Goal: Task Accomplishment & Management: Complete application form

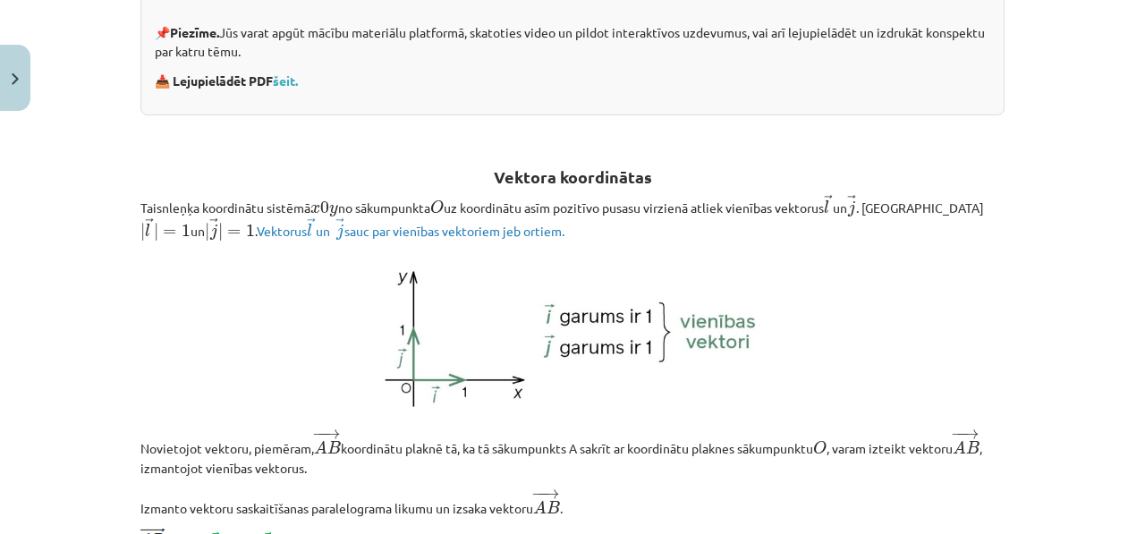
scroll to position [605, 0]
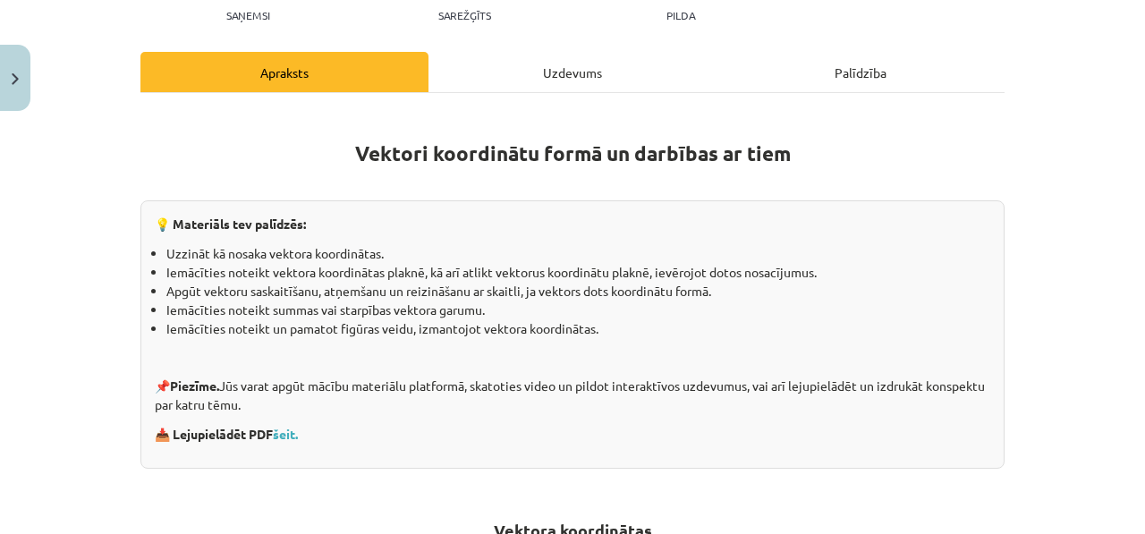
click at [525, 71] on div "Uzdevums" at bounding box center [572, 72] width 288 height 40
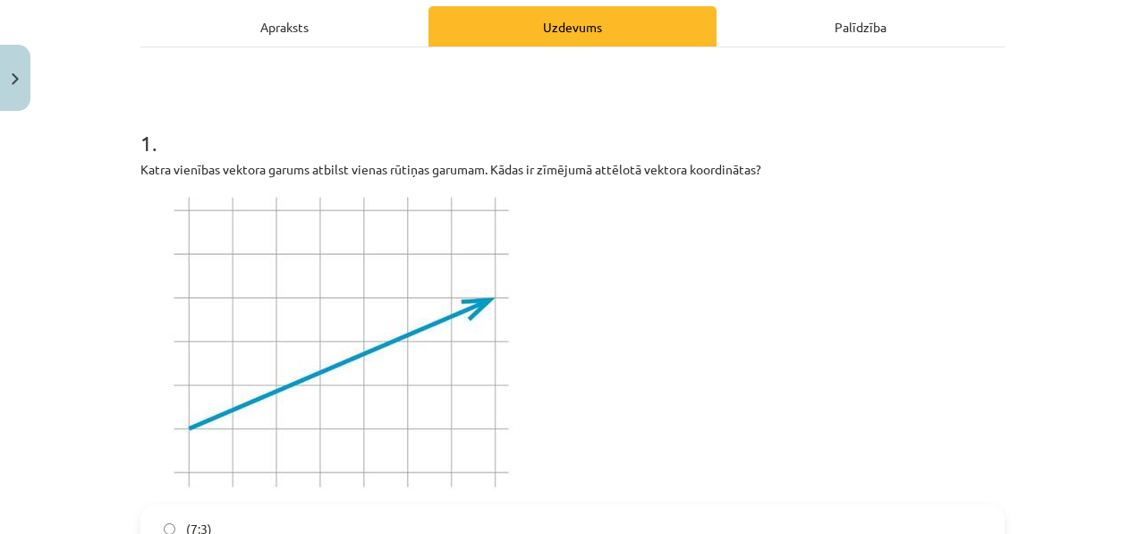
scroll to position [372, 0]
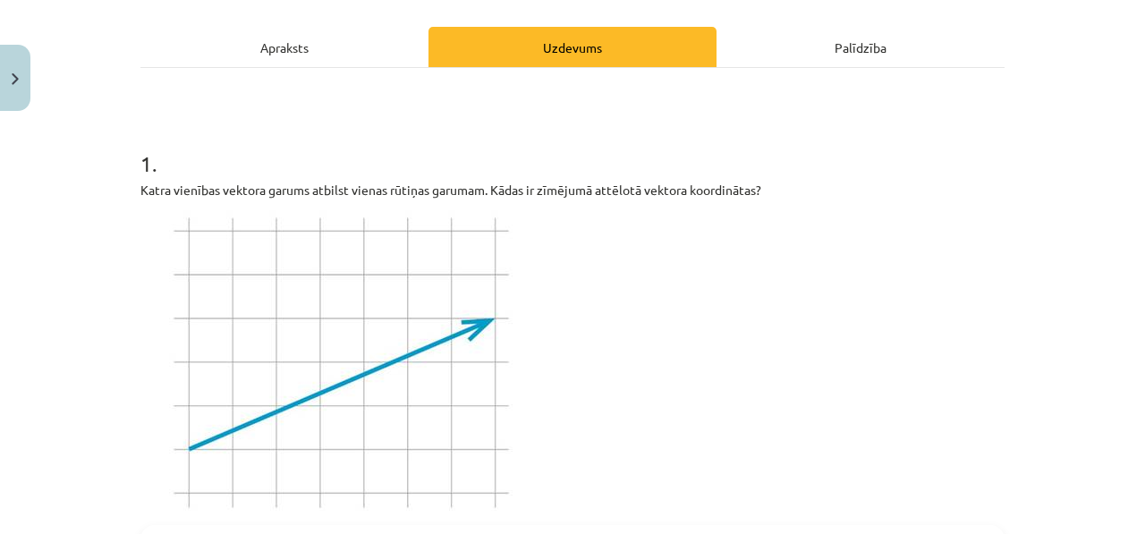
click at [350, 55] on div "Apraksts" at bounding box center [284, 47] width 288 height 40
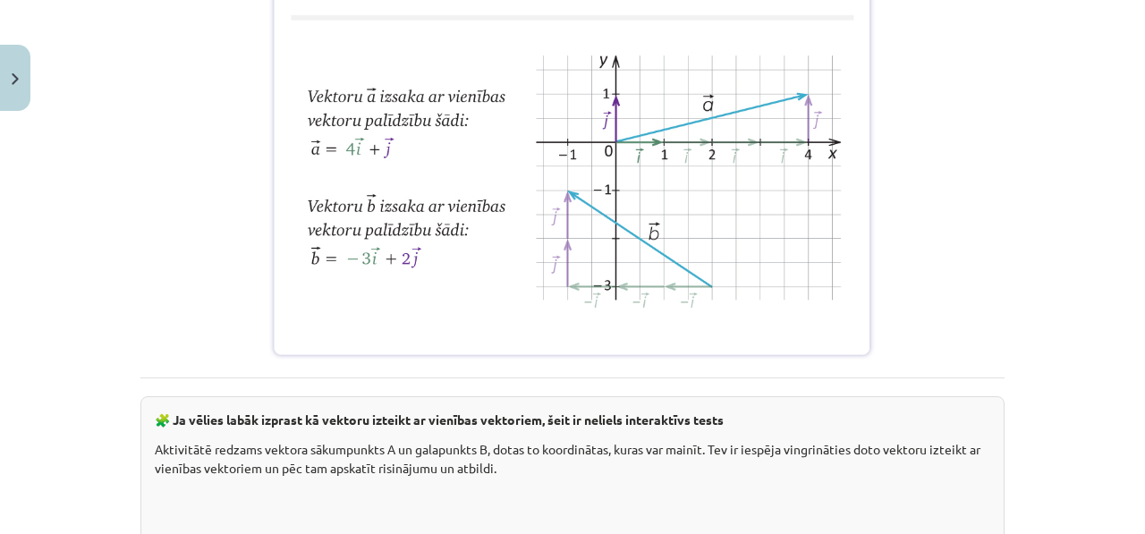
scroll to position [1546, 0]
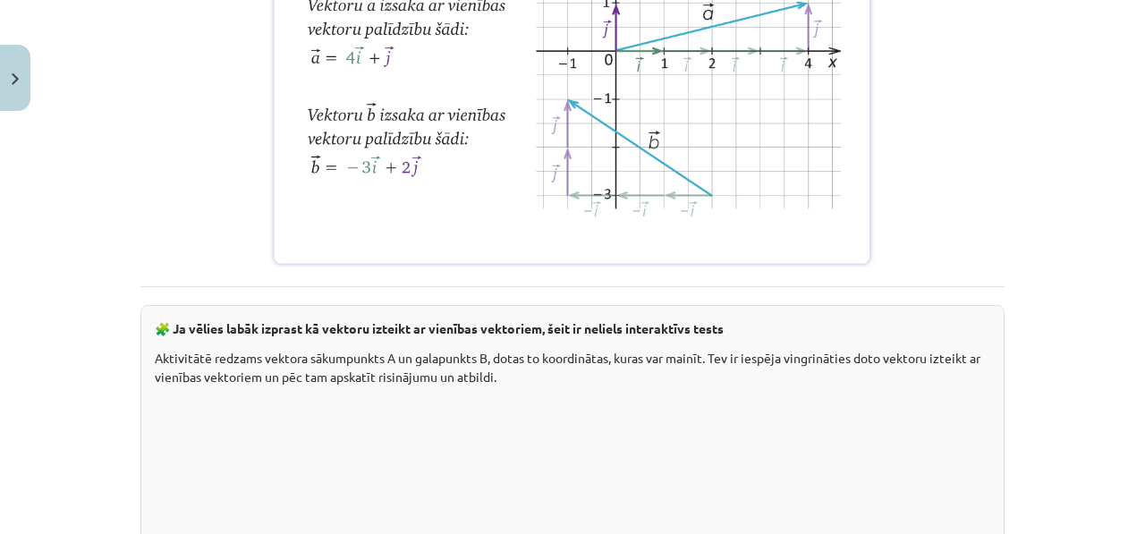
click at [42, 80] on div "Mācību tēma: Matemātikas i - 10. klases 1. ieskaites mācību materiāls (a,b) #8 …" at bounding box center [572, 267] width 1145 height 534
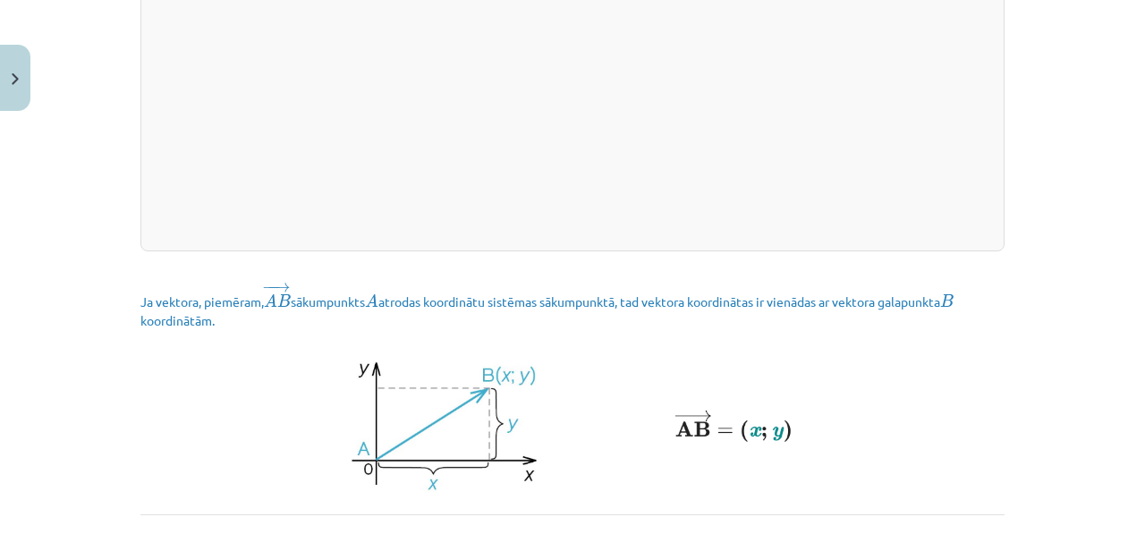
scroll to position [2227, 0]
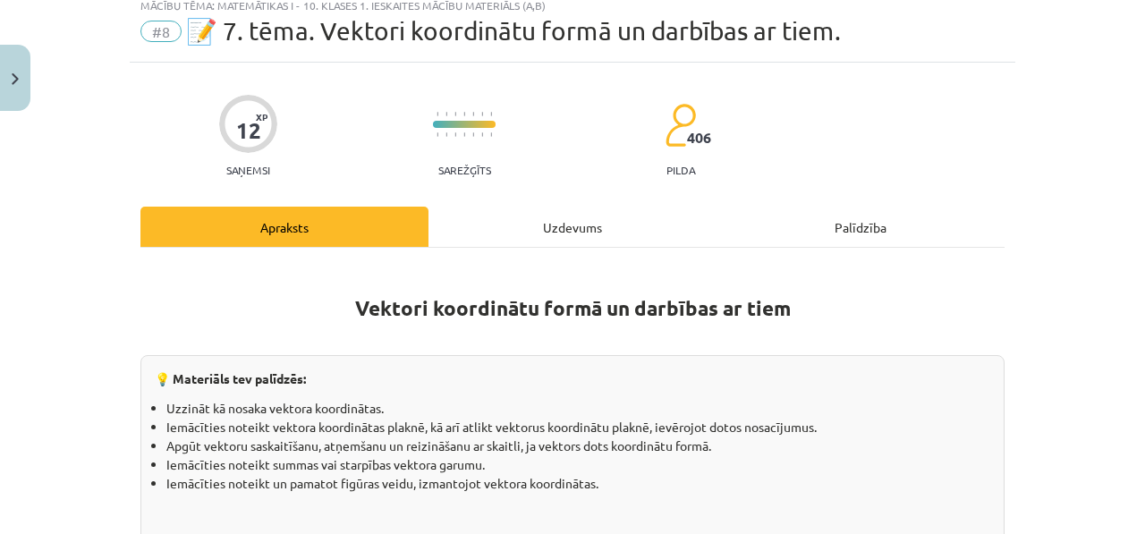
click at [482, 221] on div "Uzdevums" at bounding box center [572, 227] width 288 height 40
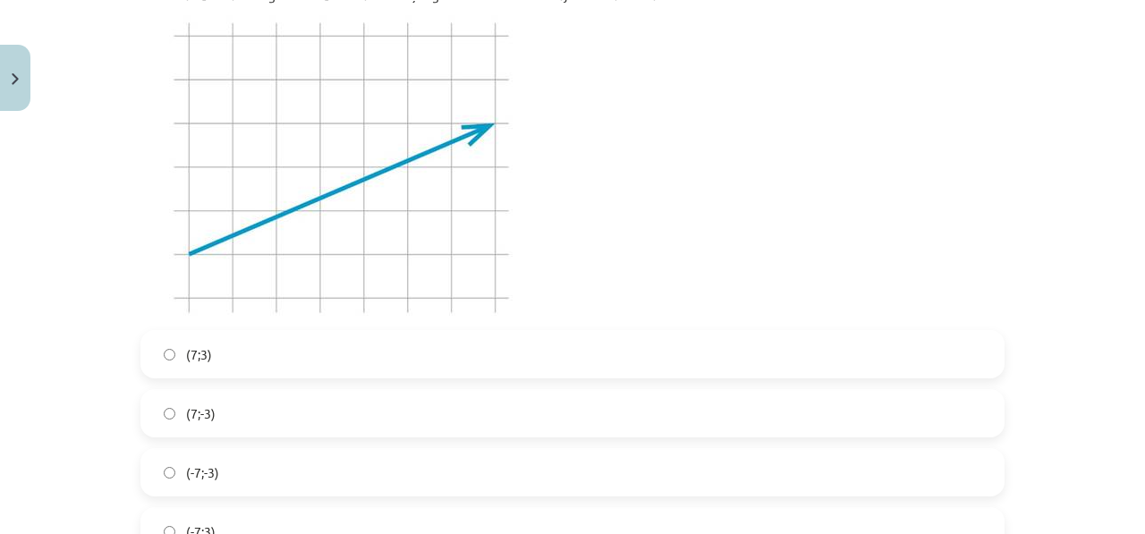
scroll to position [432, 0]
click at [276, 354] on label "(7;3)" at bounding box center [572, 353] width 860 height 45
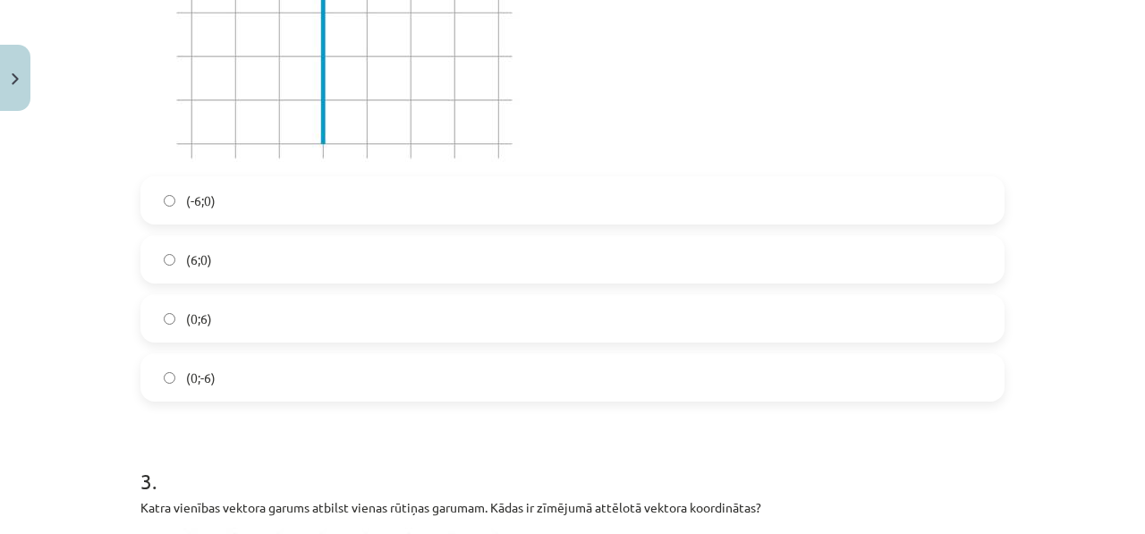
scroll to position [1254, 0]
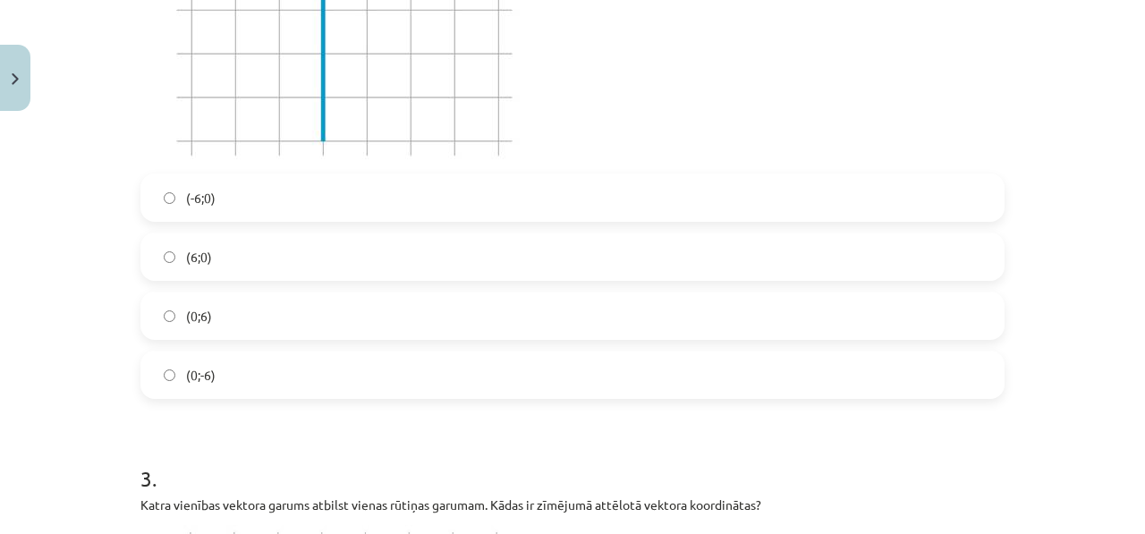
click at [284, 318] on label "(0;6)" at bounding box center [572, 315] width 860 height 45
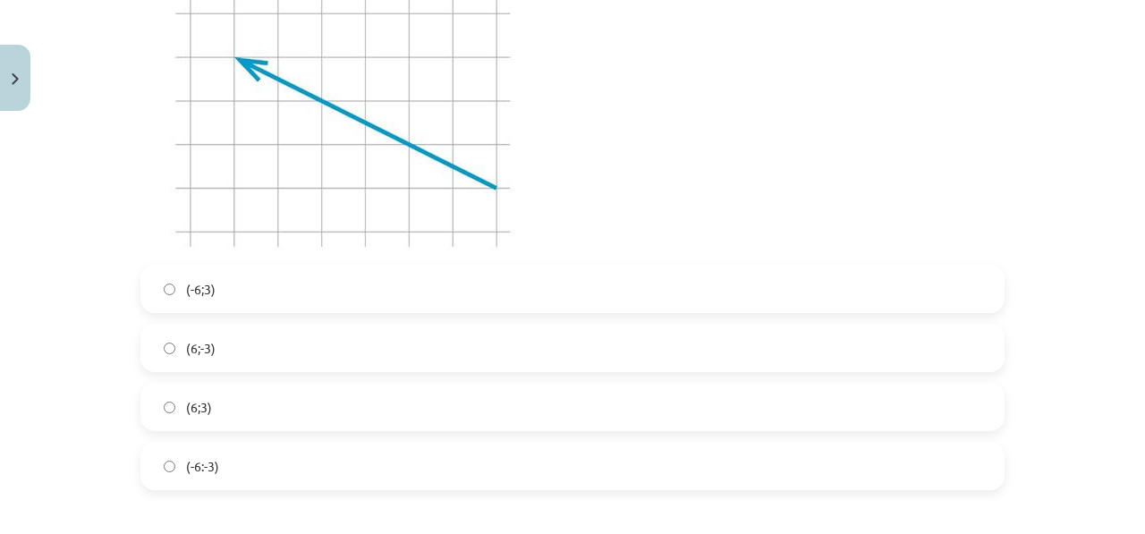
scroll to position [1818, 0]
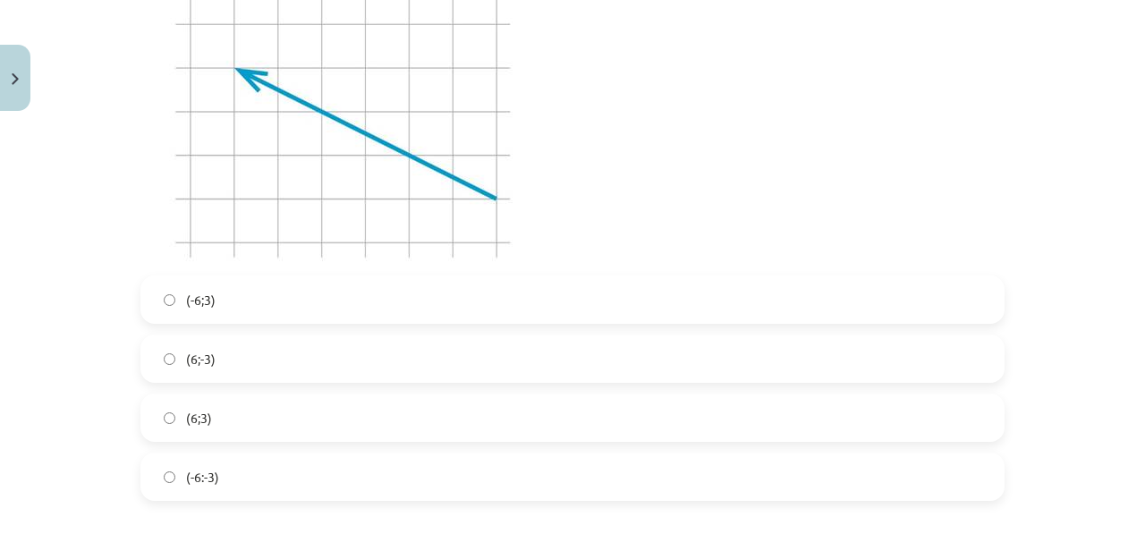
click at [287, 312] on label "(-6;3)" at bounding box center [572, 299] width 860 height 45
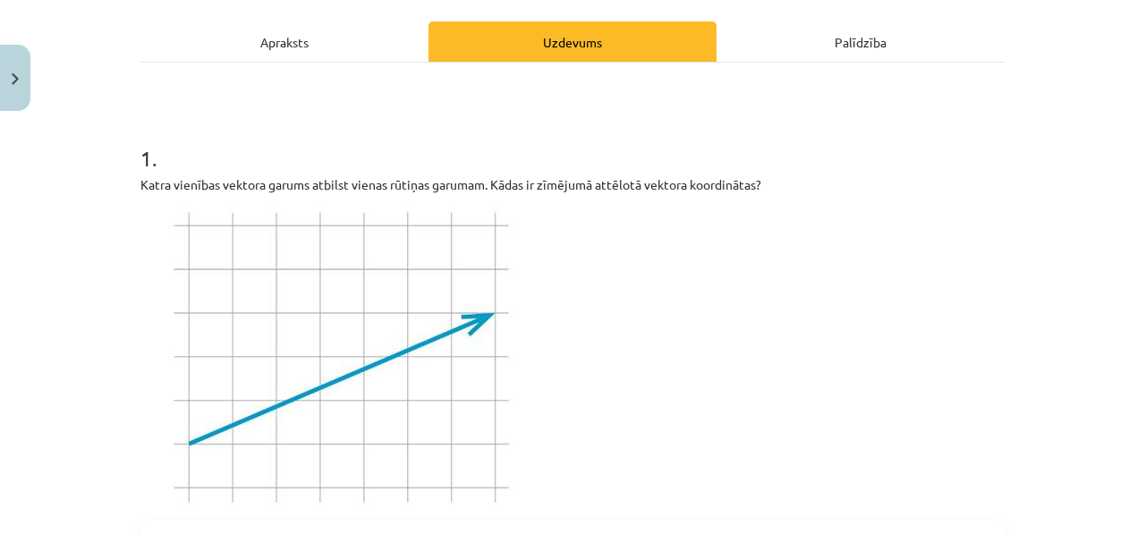
scroll to position [0, 0]
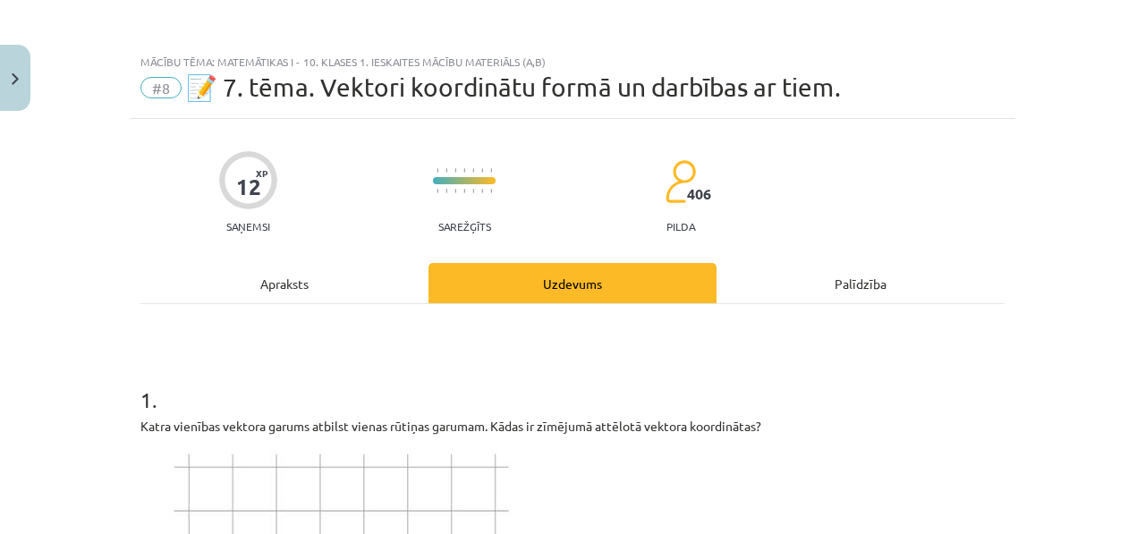
drag, startPoint x: 245, startPoint y: 309, endPoint x: 272, endPoint y: 293, distance: 31.3
click at [305, 271] on div "Apraksts" at bounding box center [284, 283] width 288 height 40
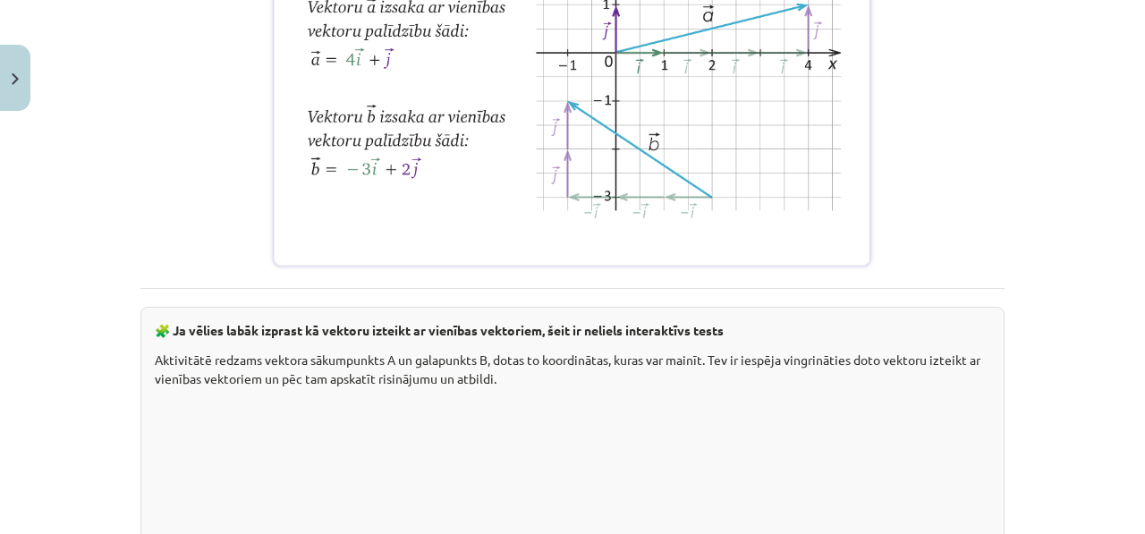
scroll to position [1358, 0]
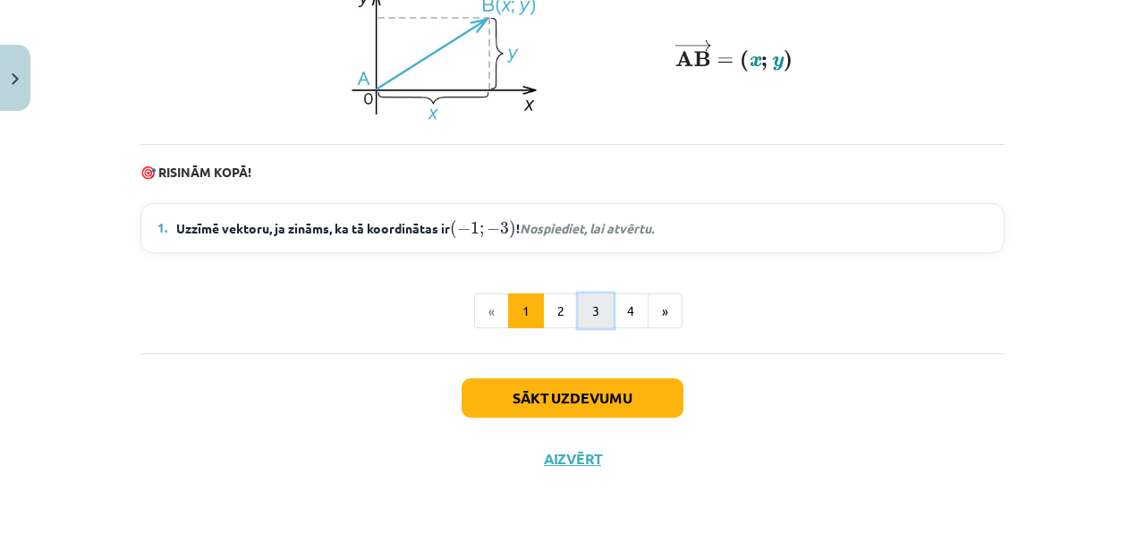
click at [601, 307] on button "3" at bounding box center [596, 311] width 36 height 36
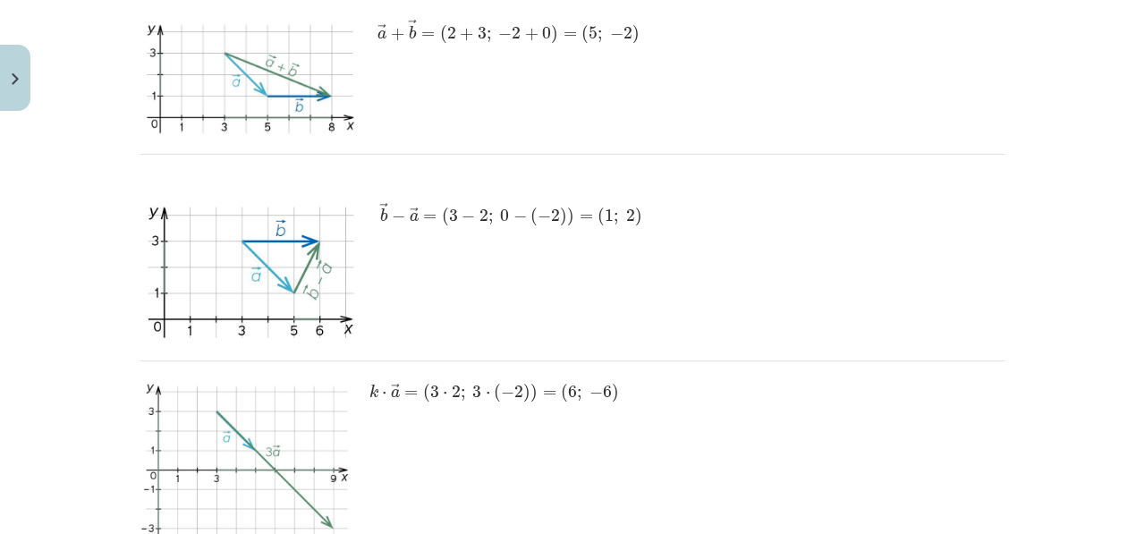
scroll to position [2008, 0]
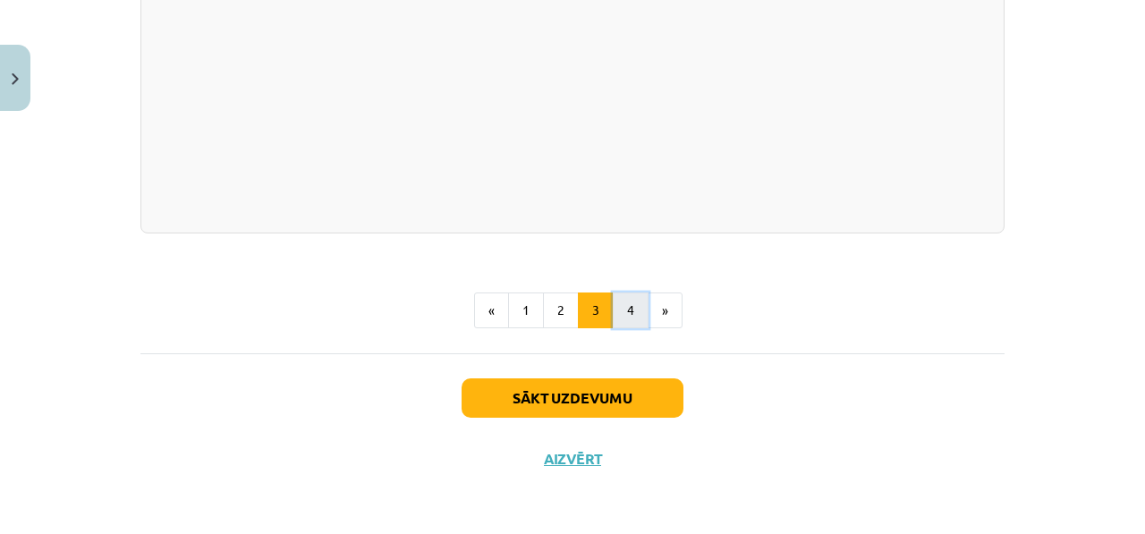
click at [636, 328] on button "4" at bounding box center [631, 310] width 36 height 36
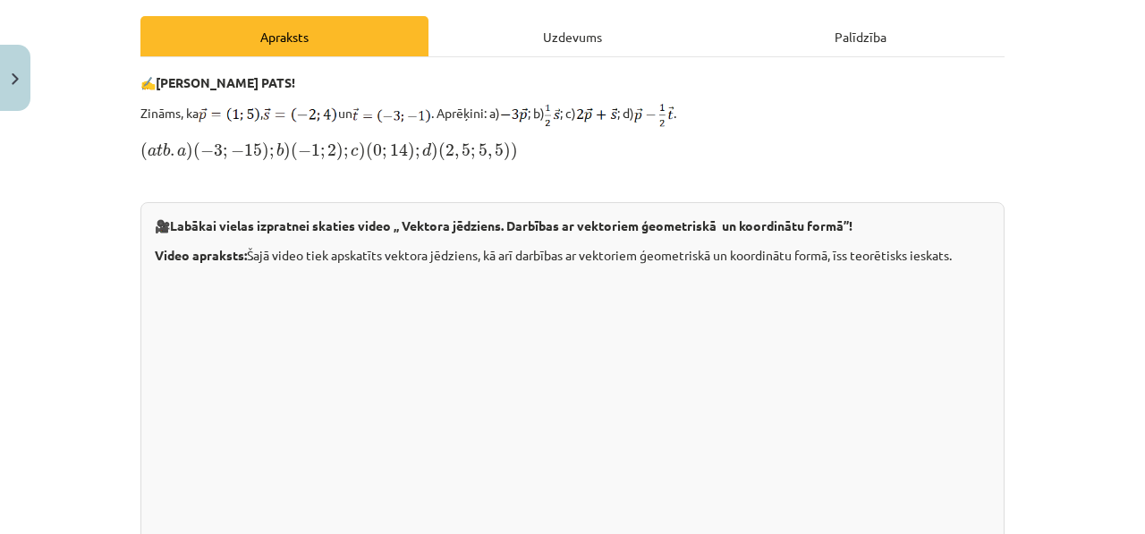
scroll to position [0, 0]
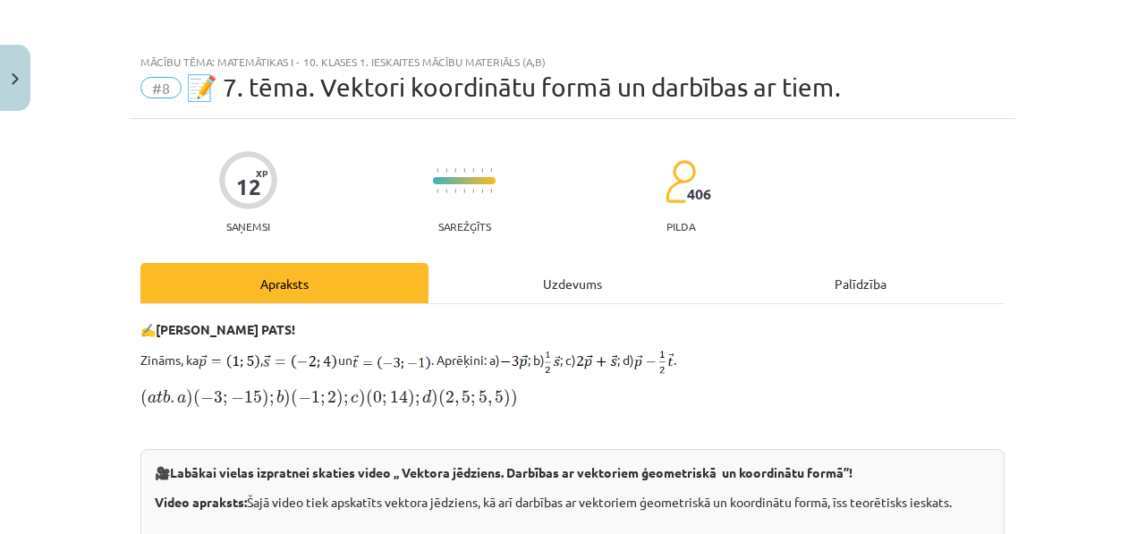
click at [550, 290] on div "Uzdevums" at bounding box center [572, 283] width 288 height 40
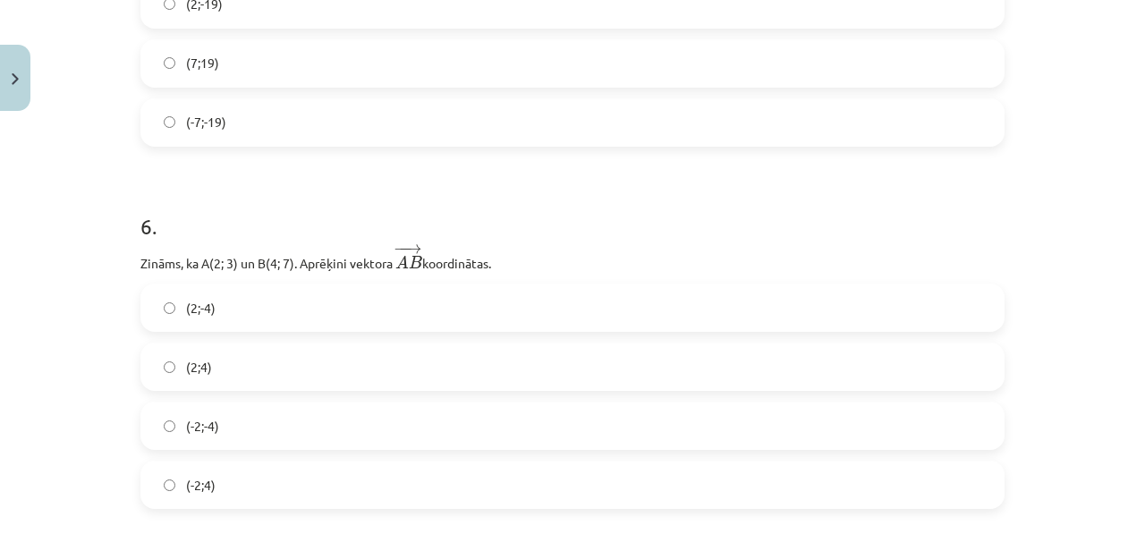
scroll to position [2873, 0]
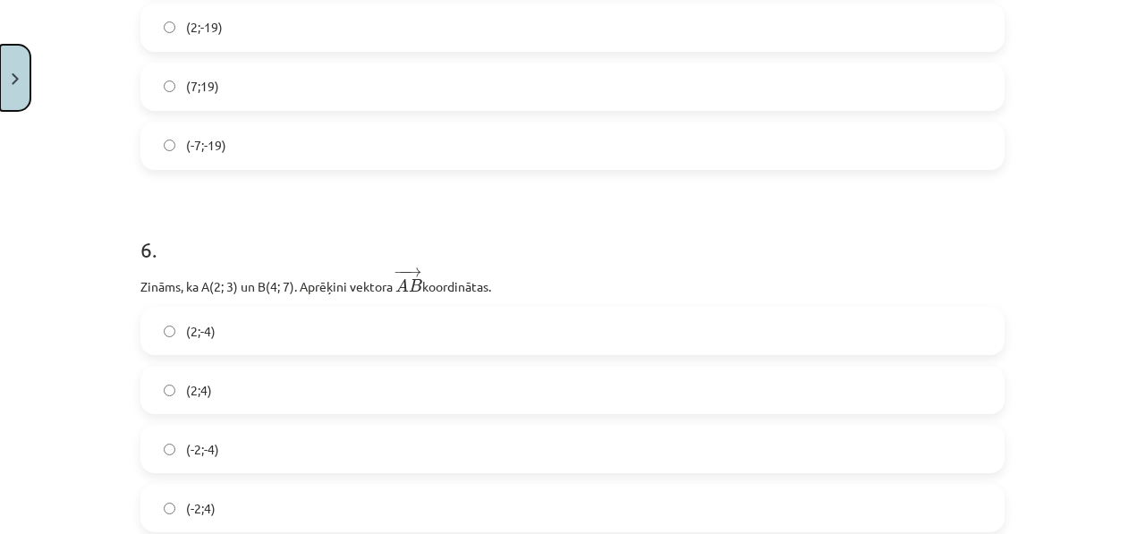
click at [11, 62] on button "Close" at bounding box center [15, 78] width 30 height 66
click at [11, 62] on div "Mācību tēma: Matemātikas i - 10. klases 1. ieskaites mācību materiāls (a,b) #8 …" at bounding box center [572, 267] width 1145 height 534
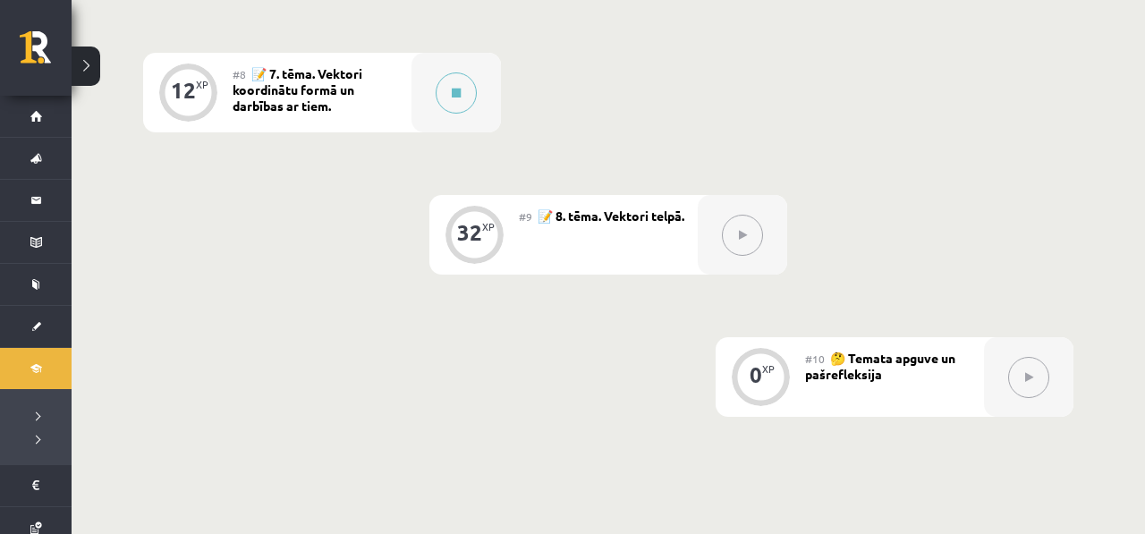
scroll to position [1347, 0]
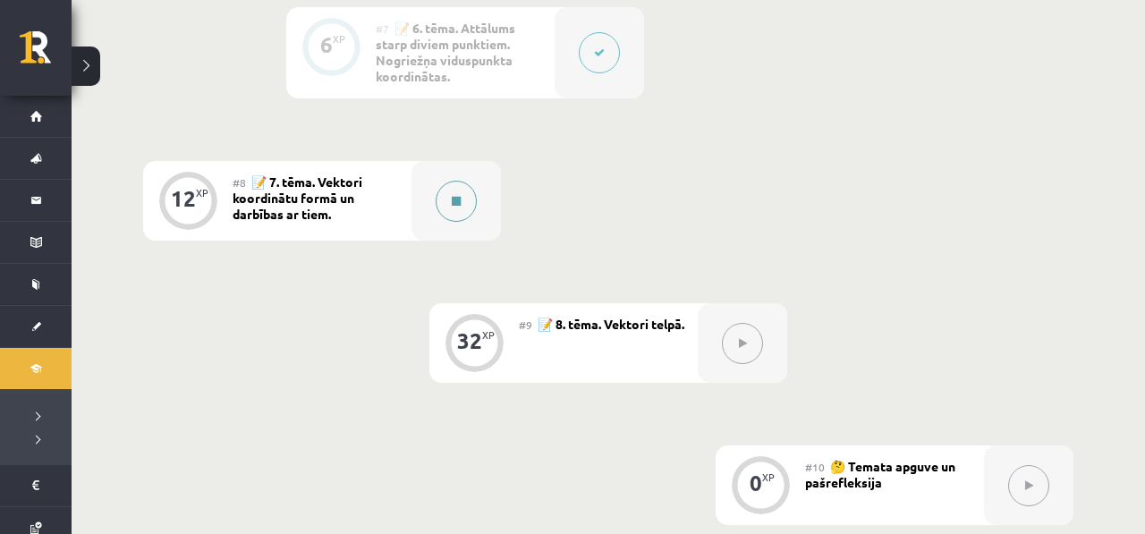
click at [426, 197] on div at bounding box center [455, 201] width 89 height 80
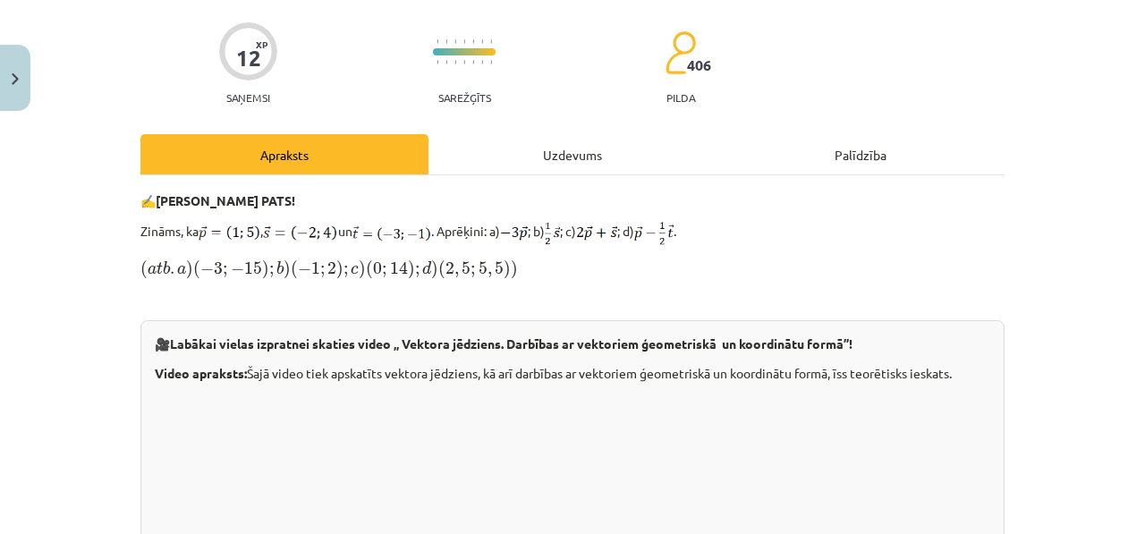
click at [505, 165] on div "Uzdevums" at bounding box center [572, 154] width 288 height 40
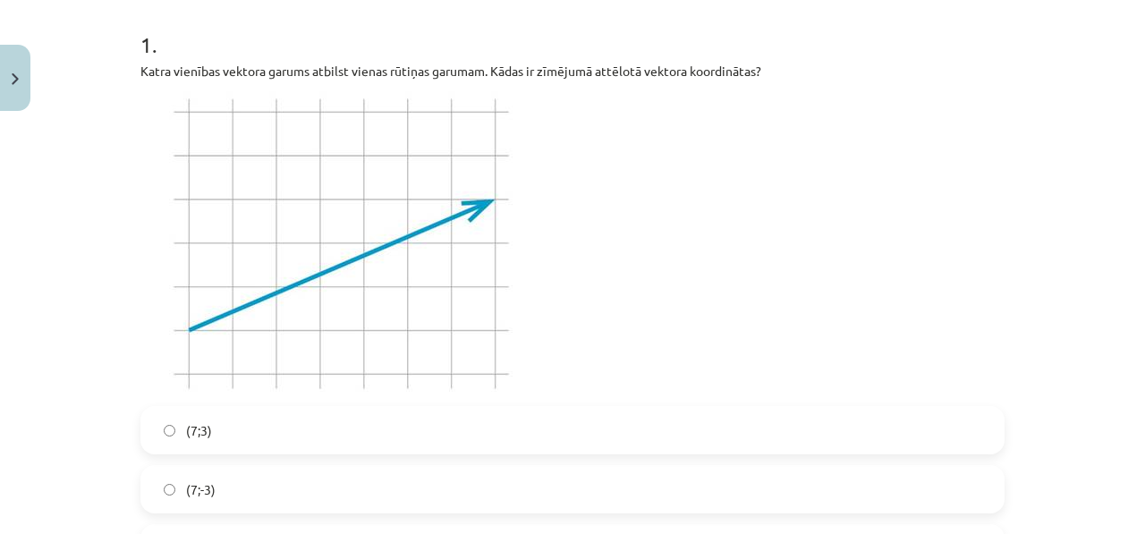
scroll to position [423, 0]
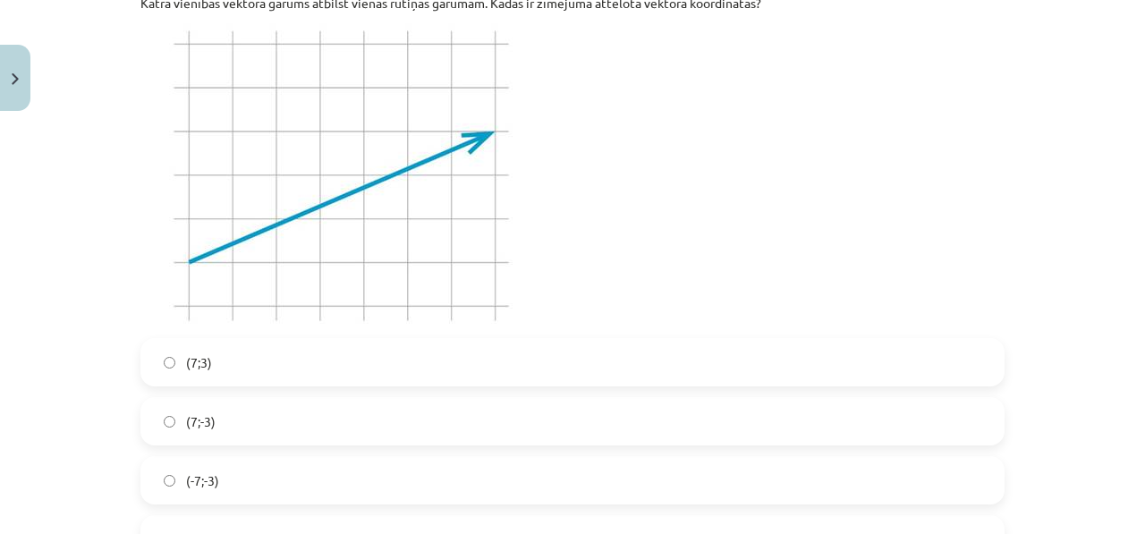
click at [361, 349] on label "(7;3)" at bounding box center [572, 362] width 860 height 45
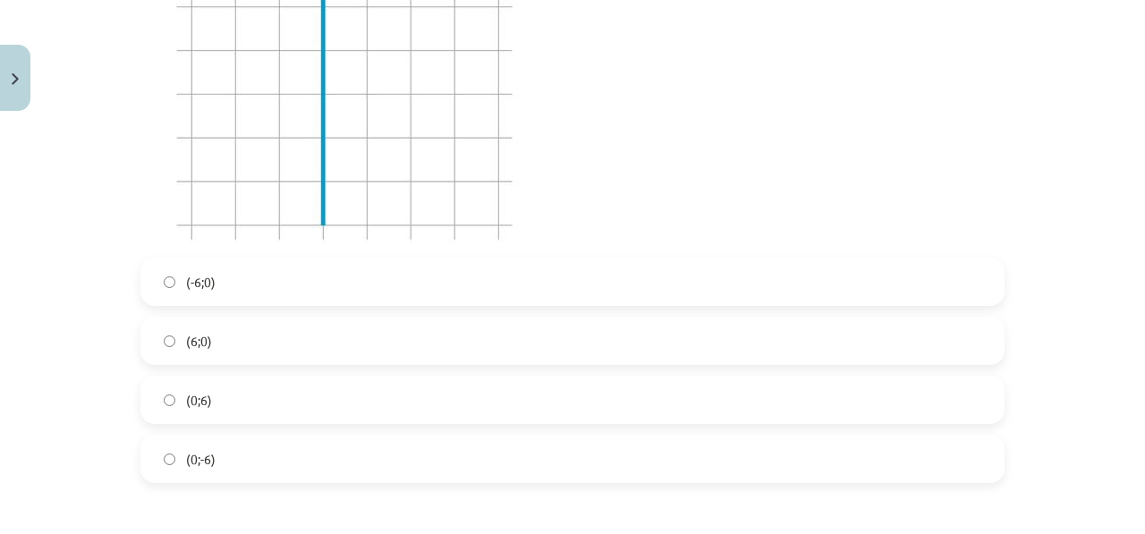
scroll to position [1196, 0]
click at [360, 366] on label "(0;6)" at bounding box center [572, 373] width 860 height 45
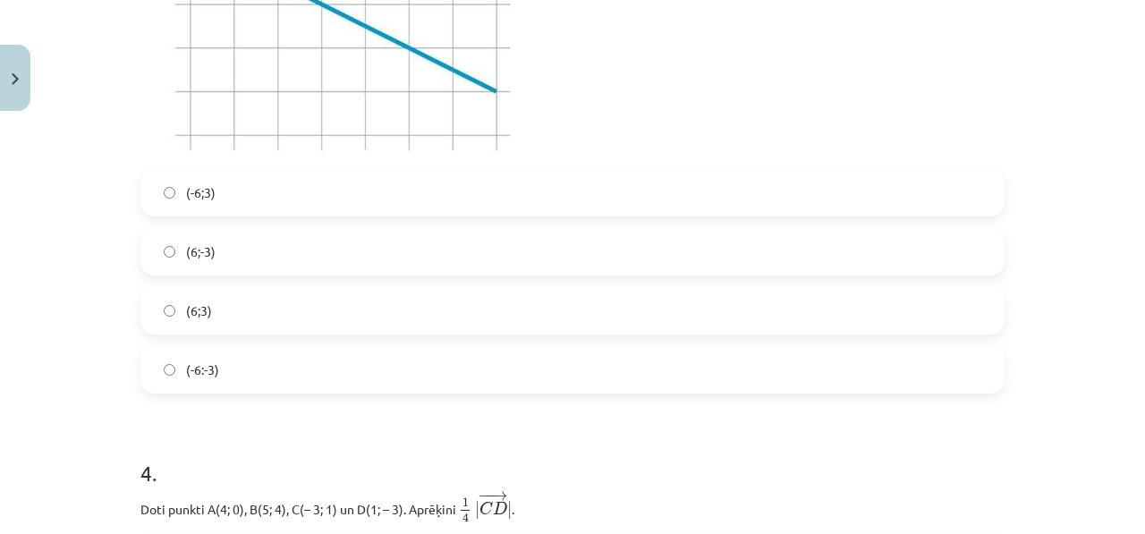
scroll to position [1922, 0]
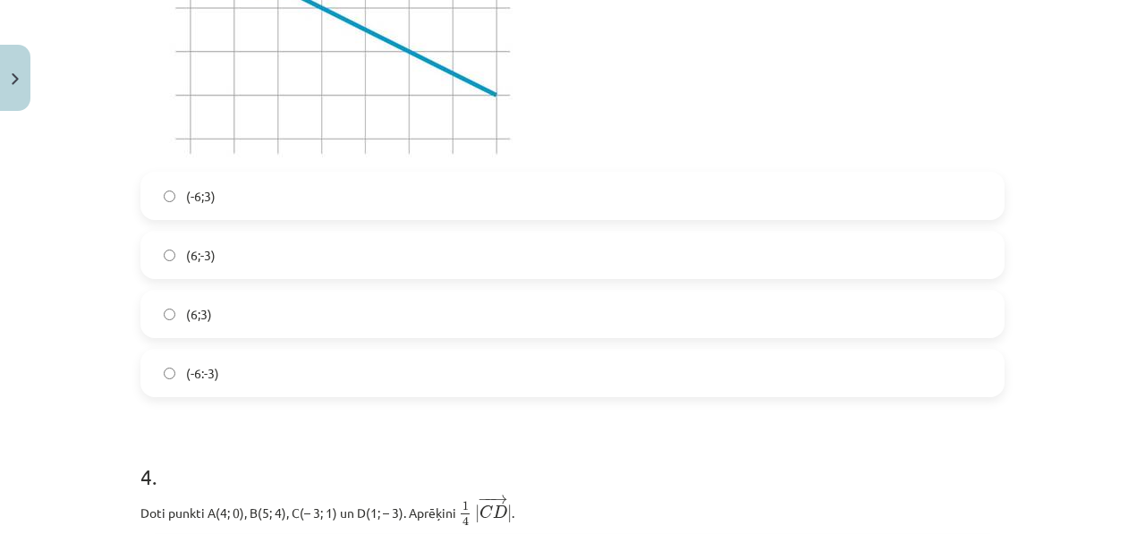
click at [325, 249] on label "(6;-3)" at bounding box center [572, 255] width 860 height 45
click at [320, 186] on label "(-6;3)" at bounding box center [572, 196] width 860 height 45
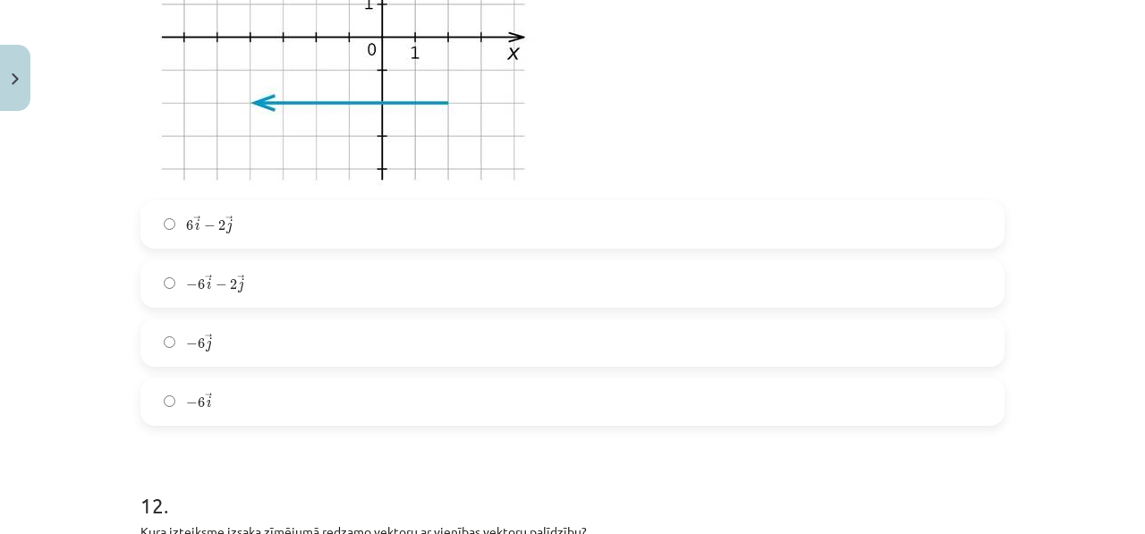
scroll to position [4483, 0]
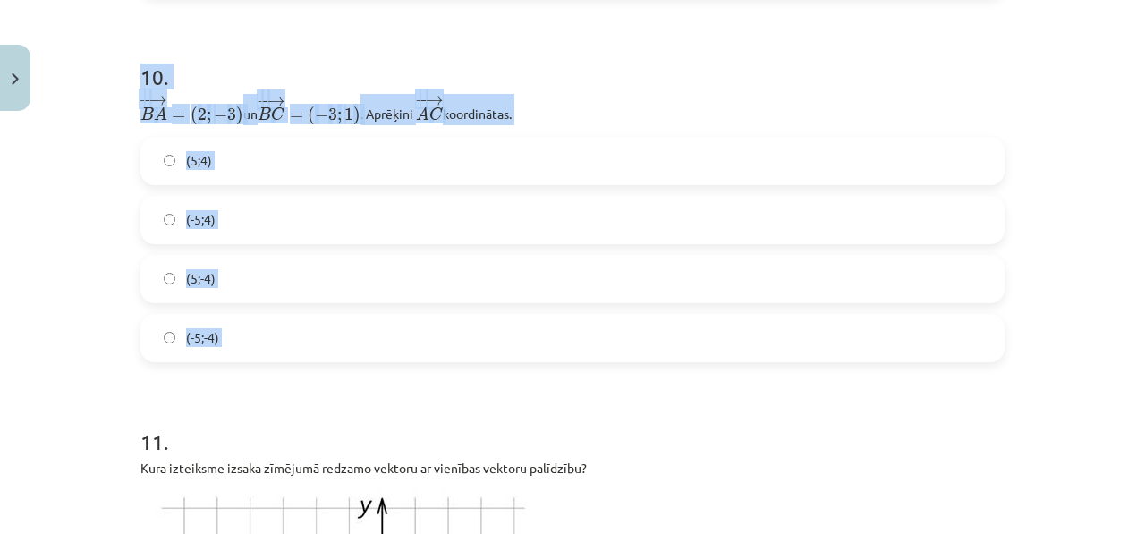
drag, startPoint x: 120, startPoint y: 200, endPoint x: 404, endPoint y: 360, distance: 326.4
click at [404, 360] on div "Mācību tēma: Matemātikas i - 10. klases 1. ieskaites mācību materiāls (a,b) #8 …" at bounding box center [572, 267] width 1145 height 534
copy form "9 . Lore ipsumd S(1; 9), A(0; 4), C(– 8; 7) ad E(2; – 2). Seddoeiu ﻿ 4 8 | − − …"
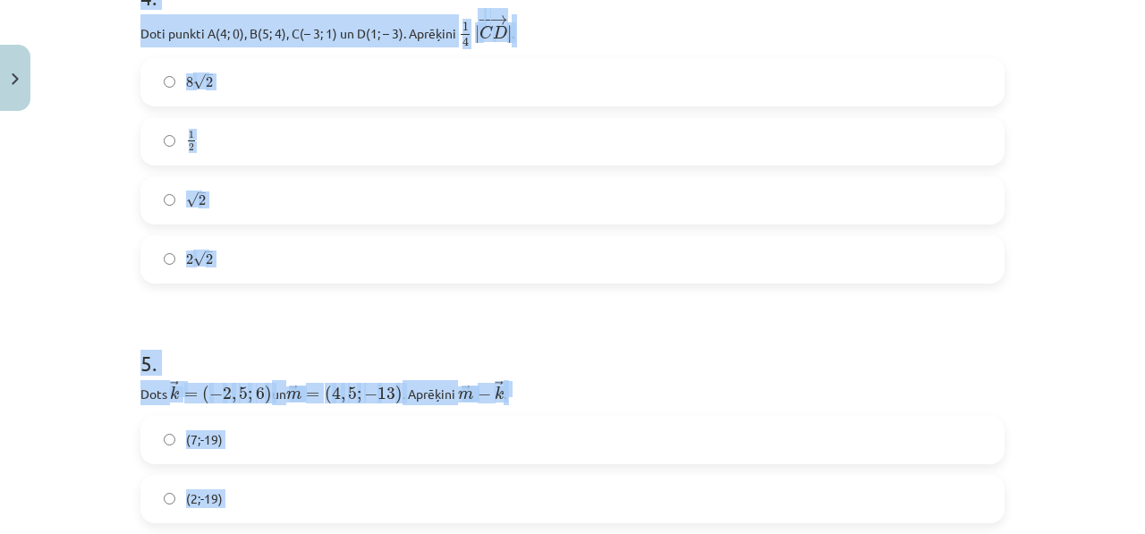
scroll to position [2233, 0]
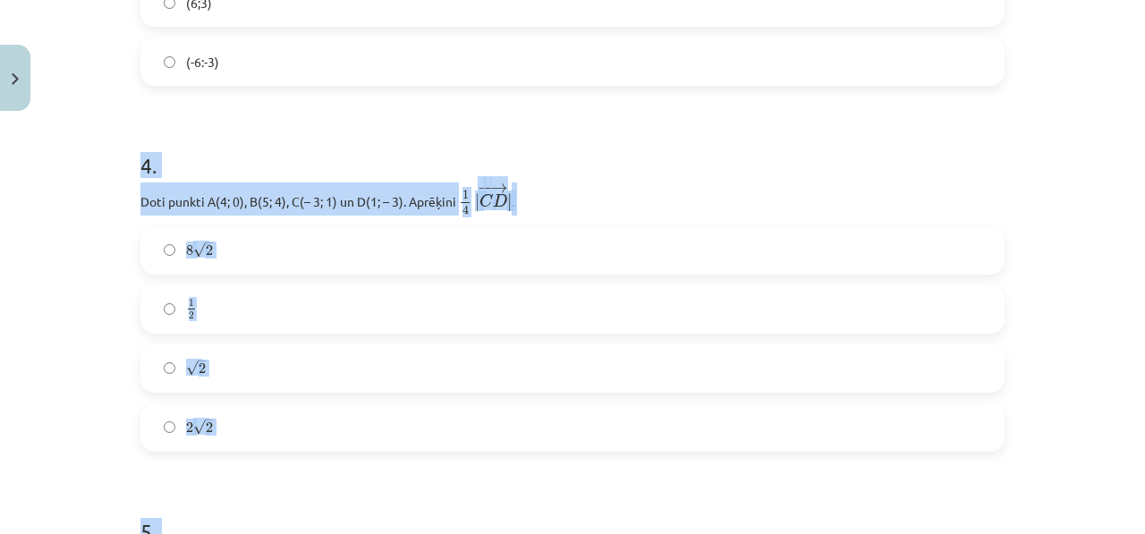
click at [265, 372] on label "√ 2 2" at bounding box center [572, 368] width 860 height 45
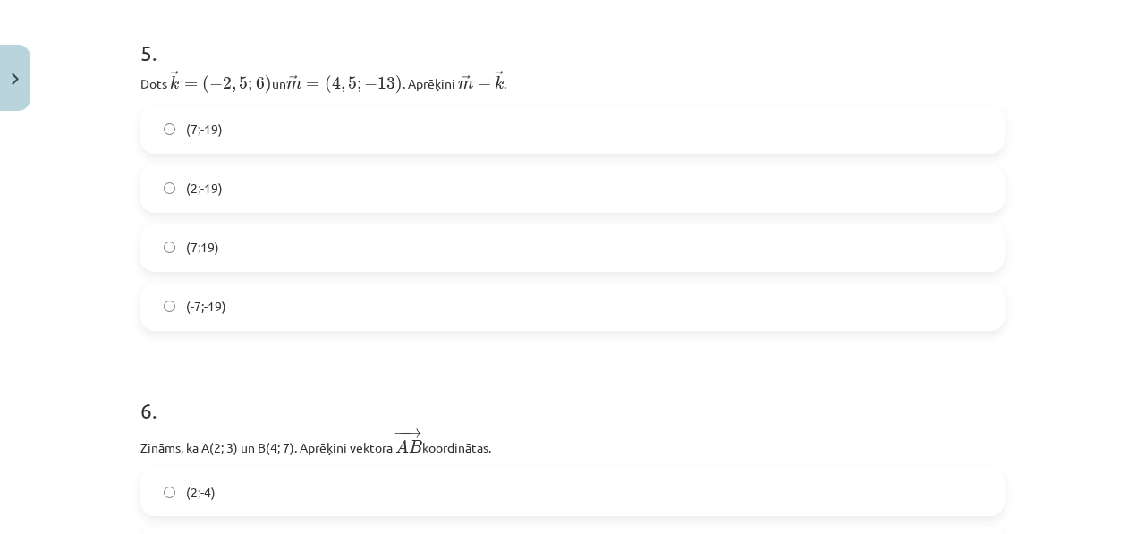
scroll to position [2606, 0]
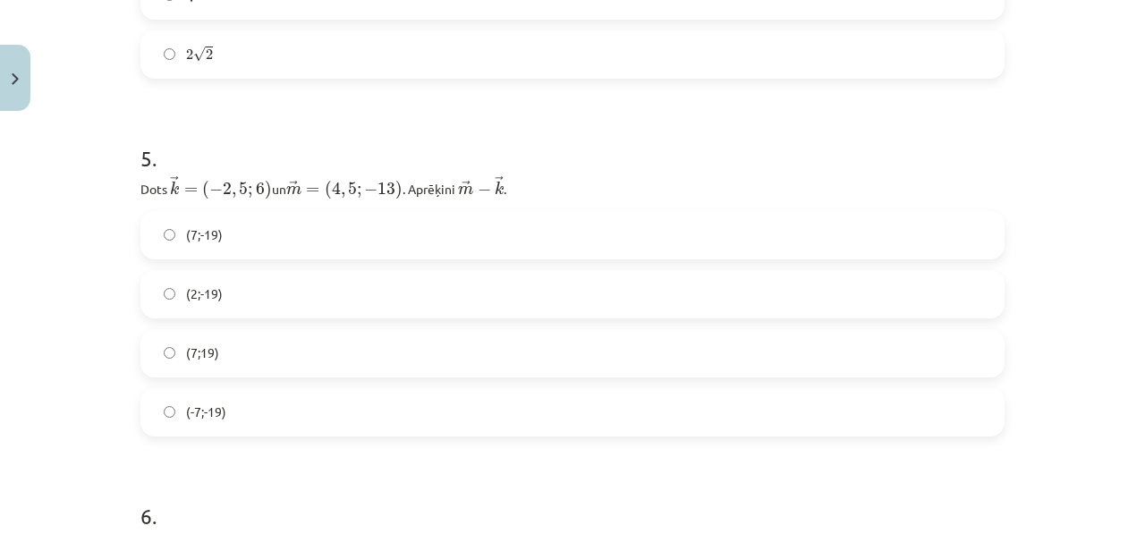
click at [267, 234] on label "(7;-19)" at bounding box center [572, 235] width 860 height 45
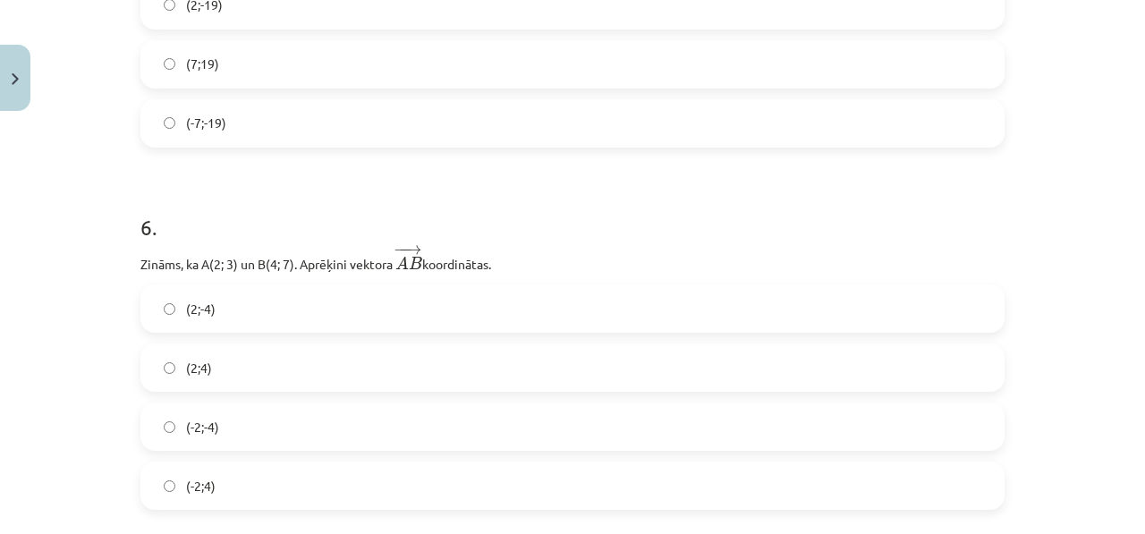
scroll to position [2968, 0]
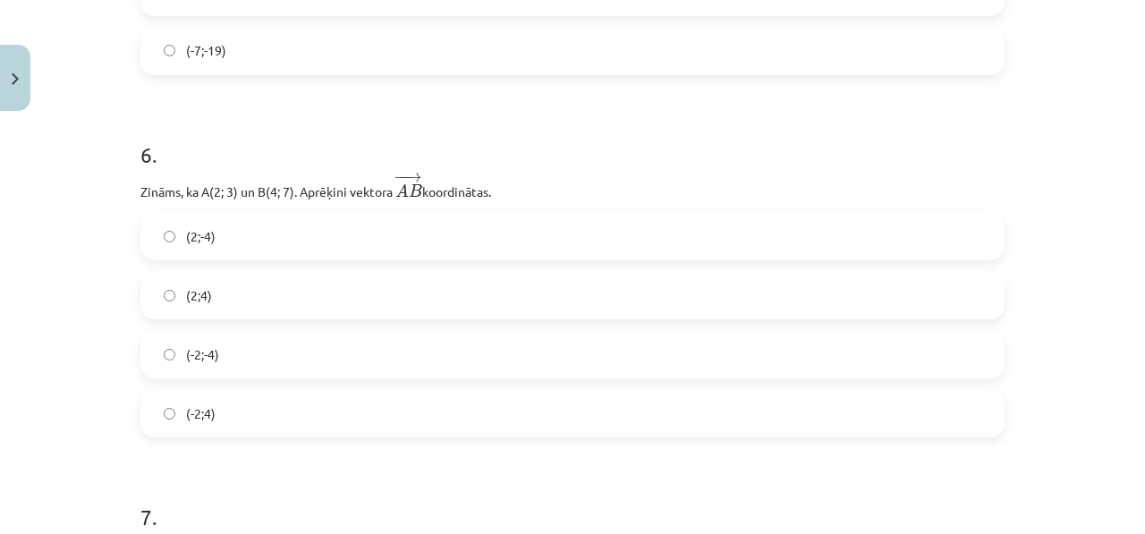
click at [242, 292] on label "(2;4)" at bounding box center [572, 295] width 860 height 45
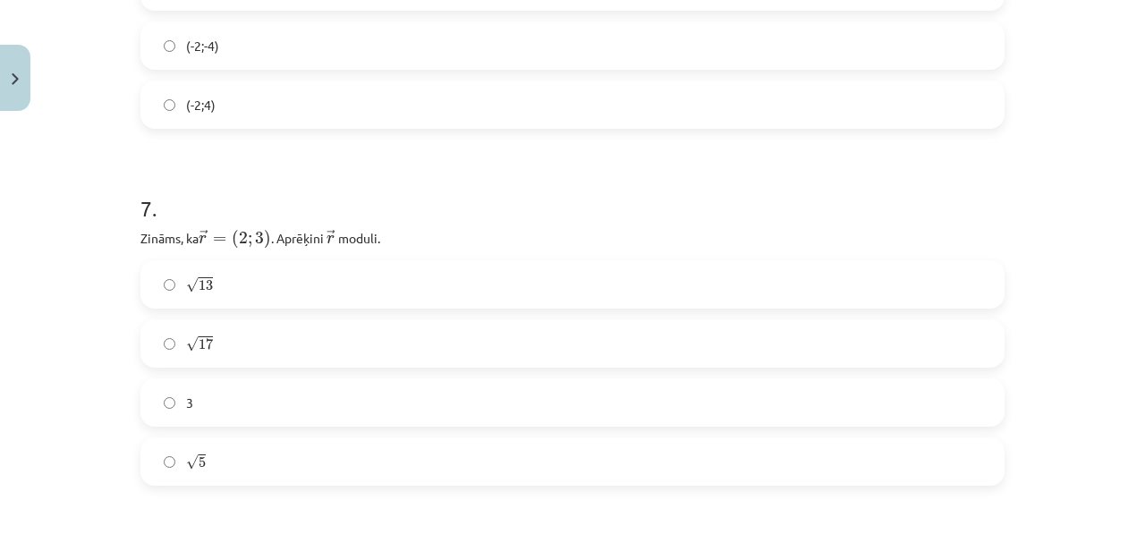
scroll to position [3282, 0]
click at [266, 274] on label "√ 13 13" at bounding box center [572, 278] width 860 height 45
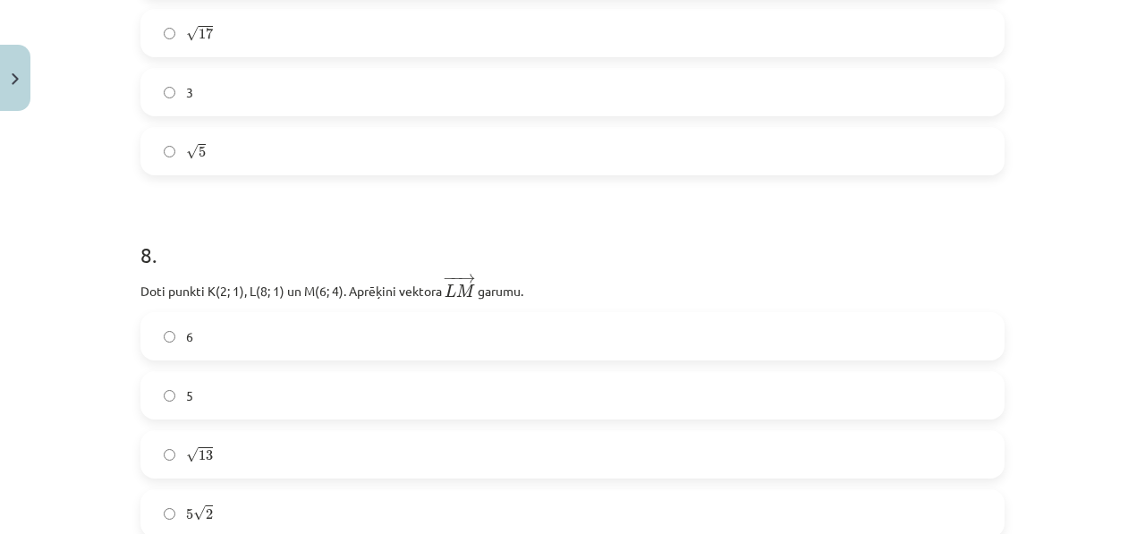
scroll to position [3588, 0]
click at [195, 440] on label "√ 13 13" at bounding box center [572, 452] width 860 height 45
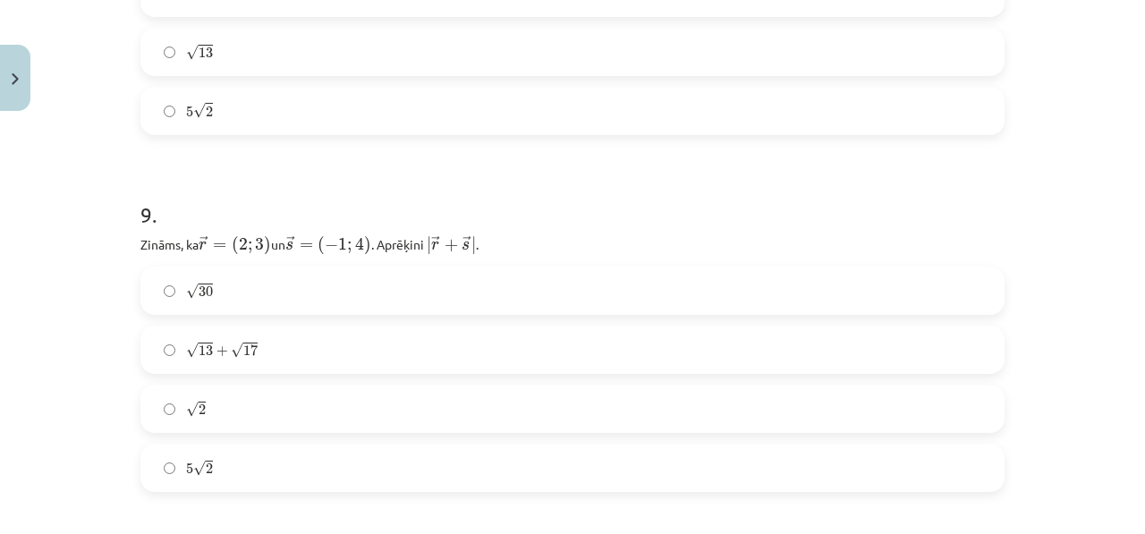
scroll to position [4104, 0]
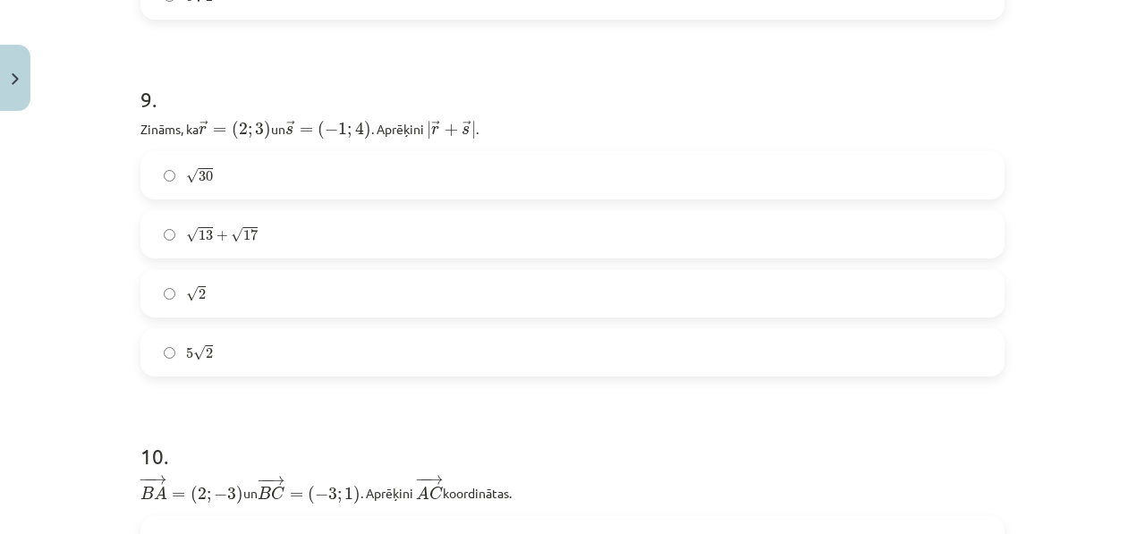
click at [252, 360] on label "5 √ 2 5 2" at bounding box center [572, 352] width 860 height 45
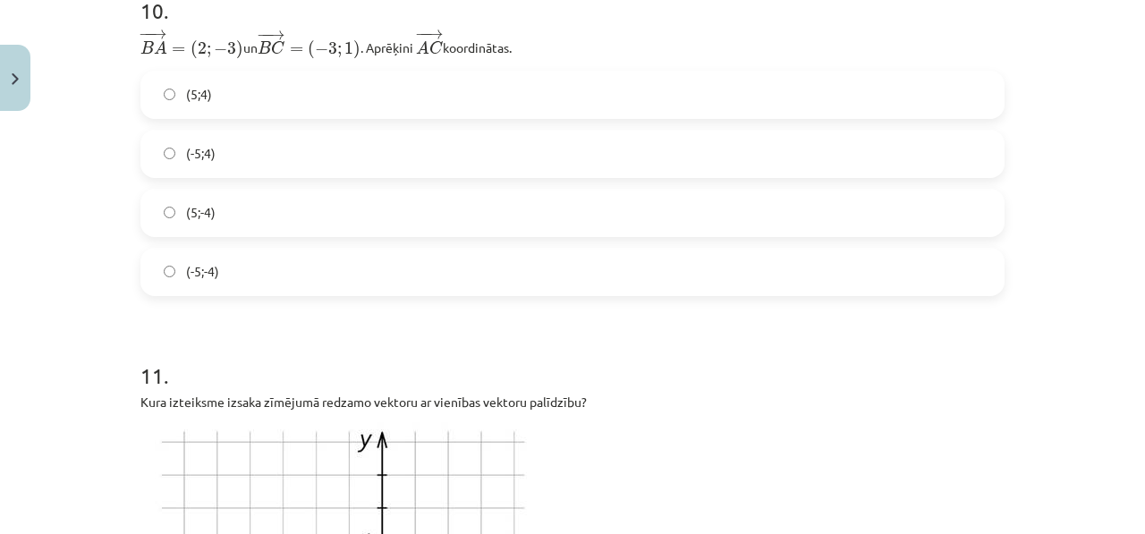
scroll to position [4664, 0]
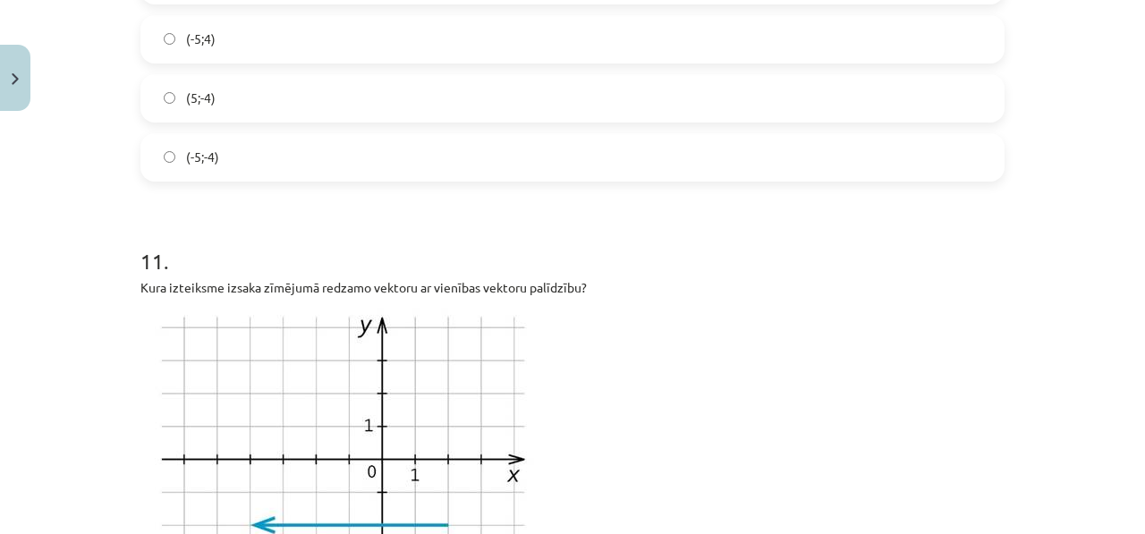
click at [249, 48] on label "(-5;4)" at bounding box center [572, 39] width 860 height 45
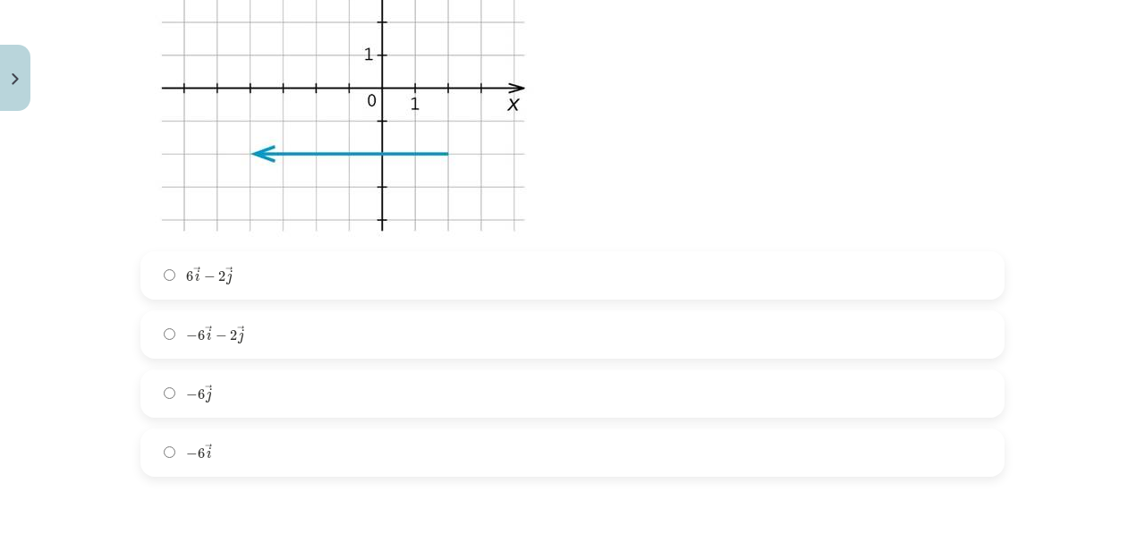
scroll to position [5037, 0]
click at [355, 310] on label "− 6 → i − 2 → j − 6 i → − 2 j →" at bounding box center [572, 332] width 860 height 45
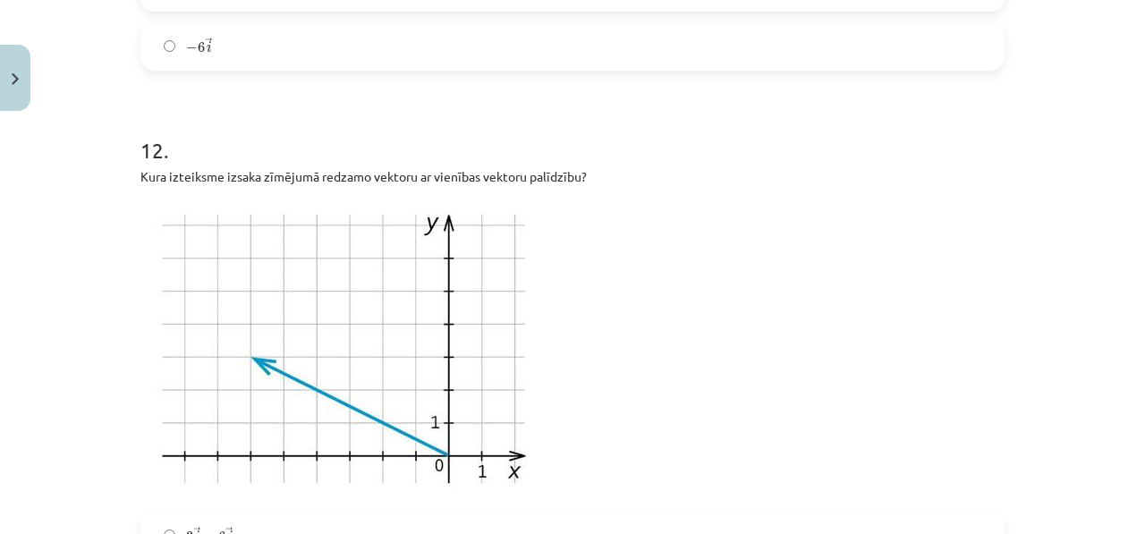
scroll to position [5746, 0]
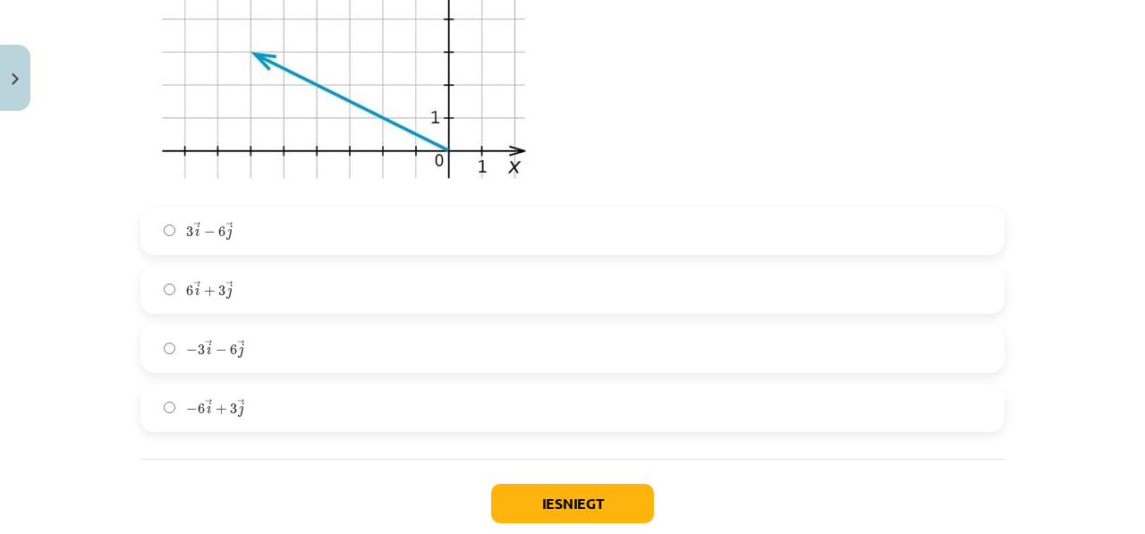
click at [237, 399] on span "→" at bounding box center [240, 404] width 7 height 11
click at [530, 492] on button "Iesniegt" at bounding box center [572, 503] width 163 height 39
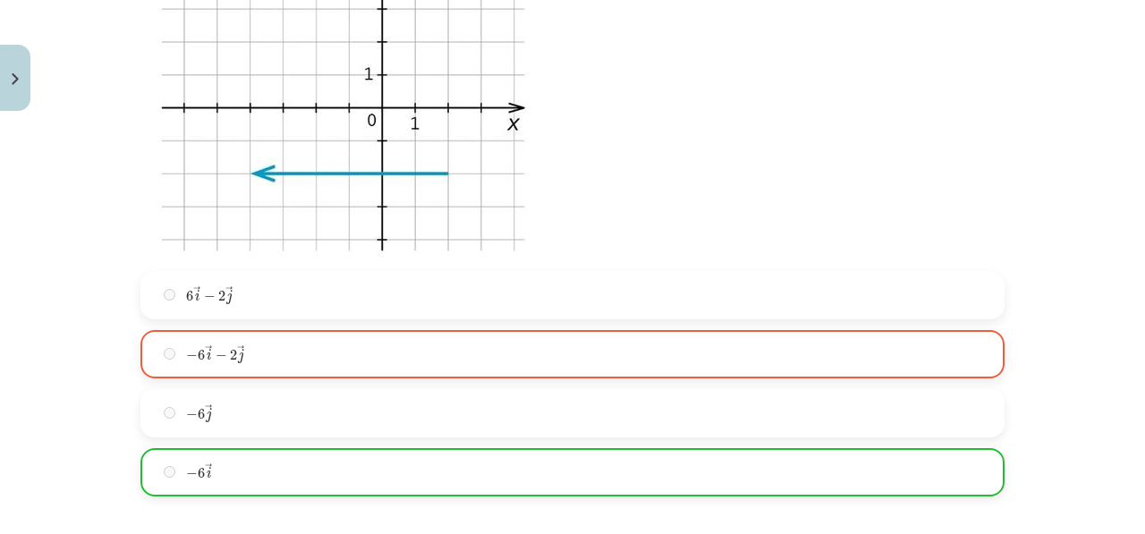
scroll to position [5016, 0]
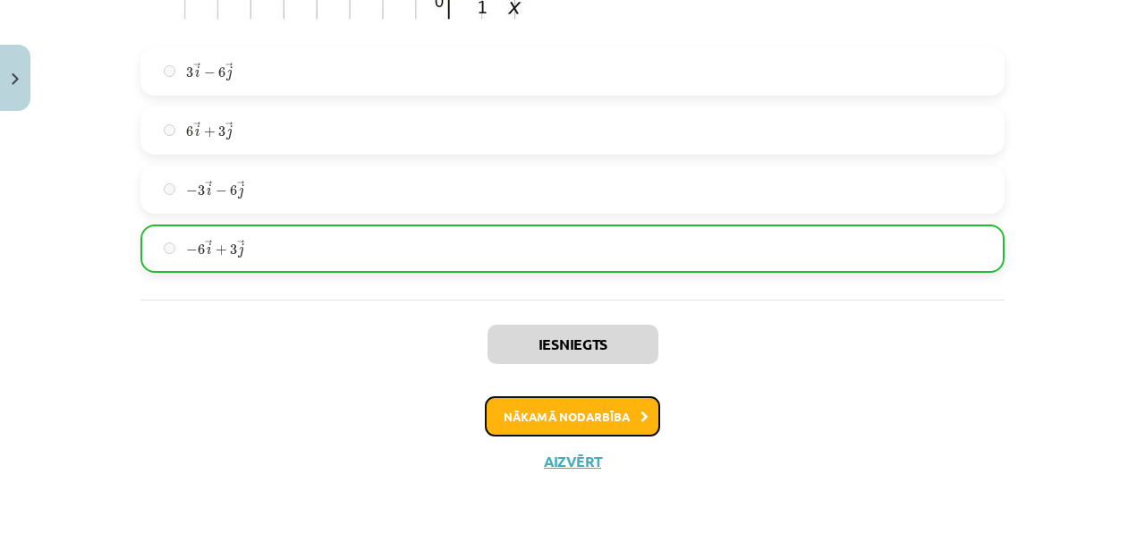
click at [609, 424] on button "Nākamā nodarbība" at bounding box center [572, 416] width 175 height 41
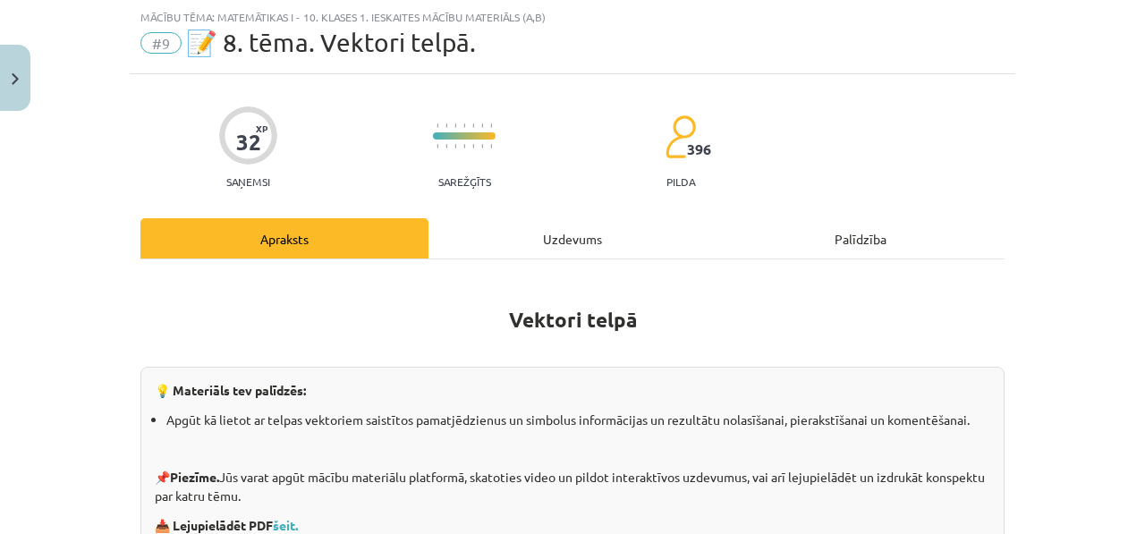
click at [501, 222] on div "Uzdevums" at bounding box center [572, 238] width 288 height 40
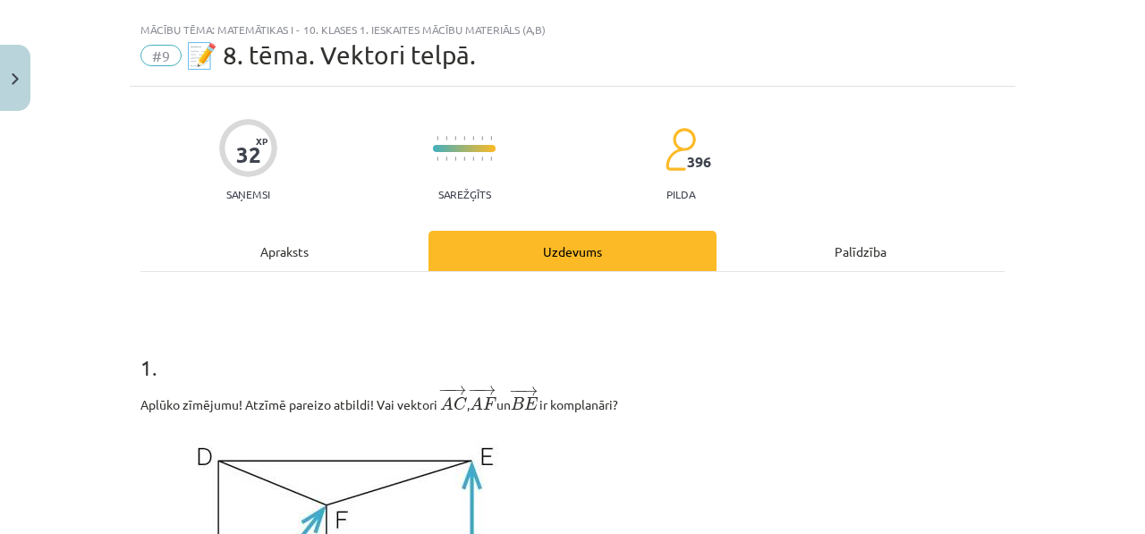
scroll to position [0, 0]
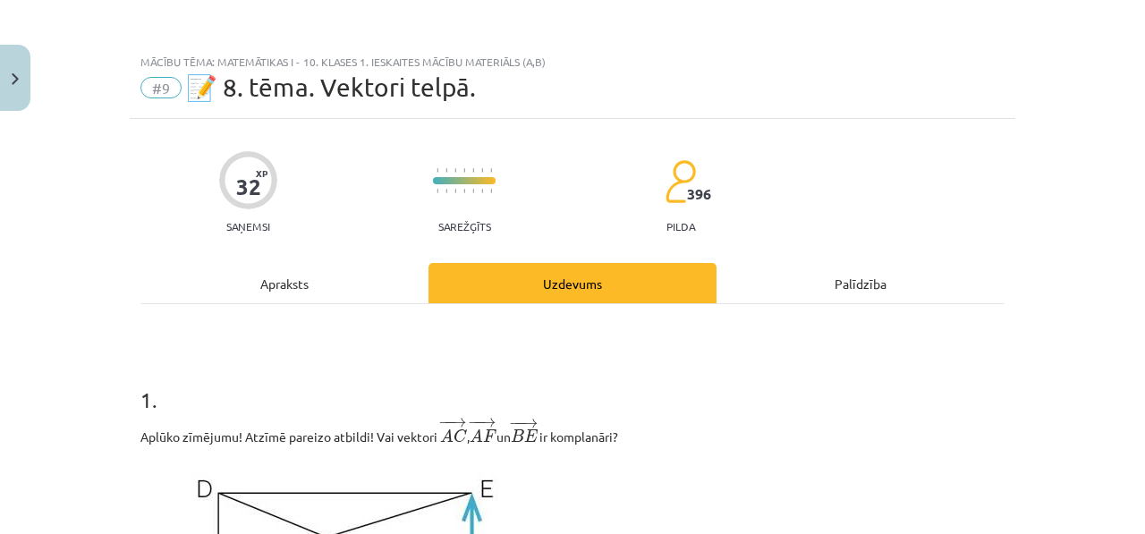
click at [323, 293] on div "Apraksts" at bounding box center [284, 283] width 288 height 40
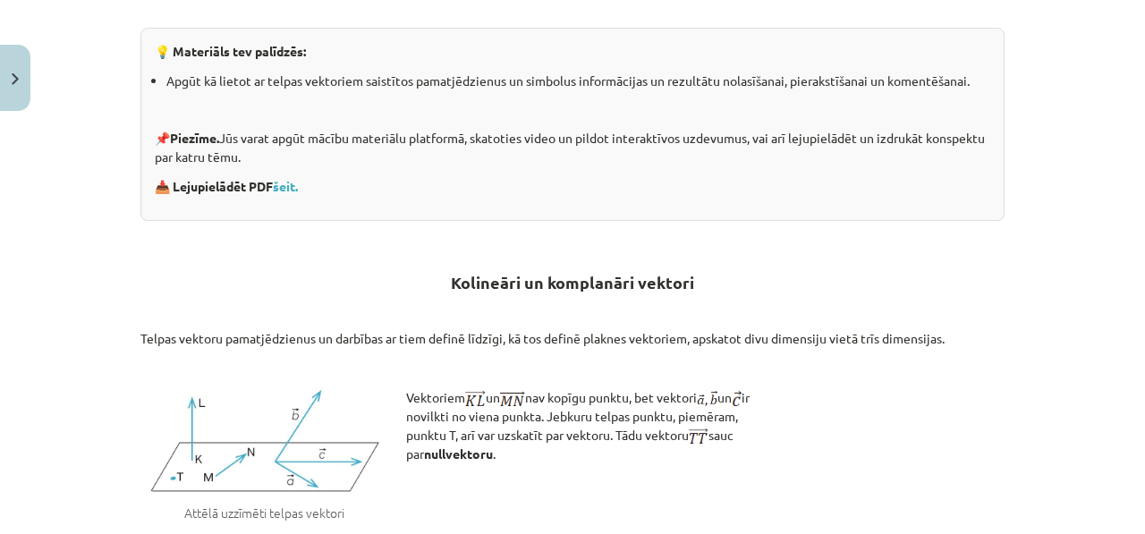
scroll to position [220, 0]
